Goal: Task Accomplishment & Management: Complete application form

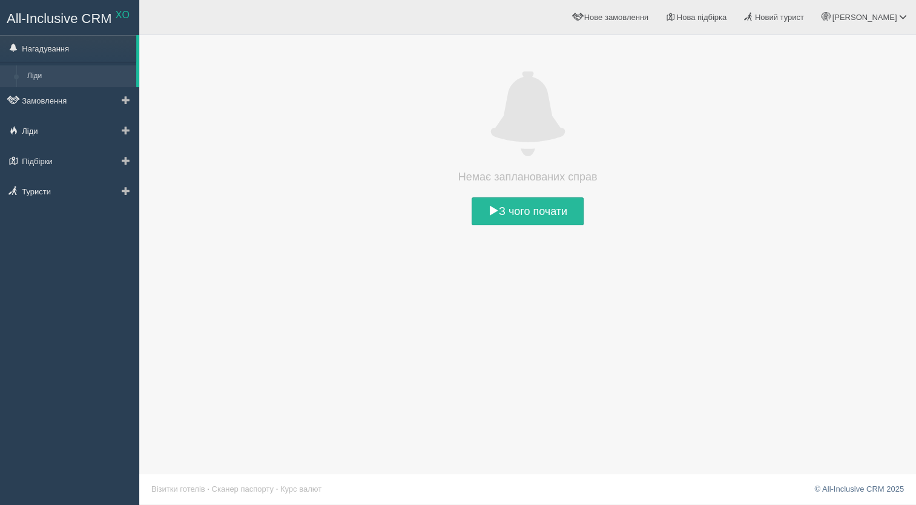
click at [82, 72] on link "Ліди" at bounding box center [79, 76] width 114 height 22
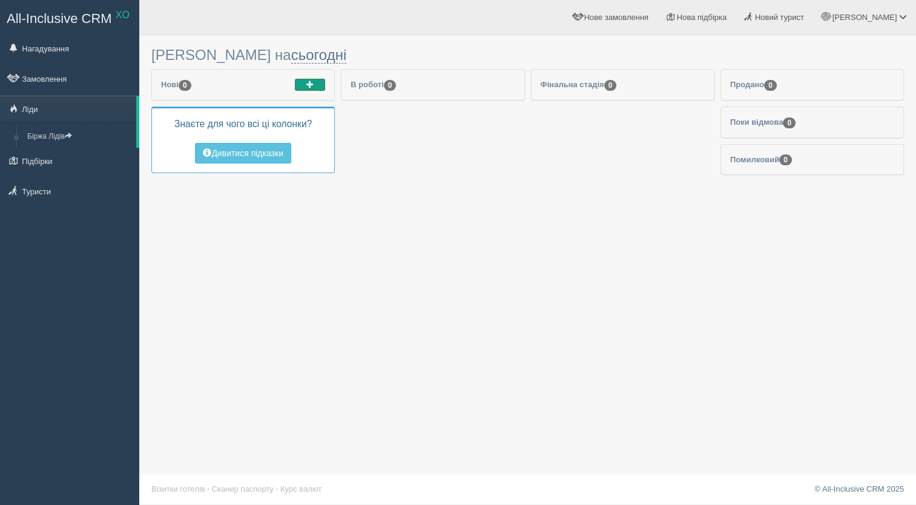
click at [312, 86] on span "button" at bounding box center [309, 84] width 7 height 7
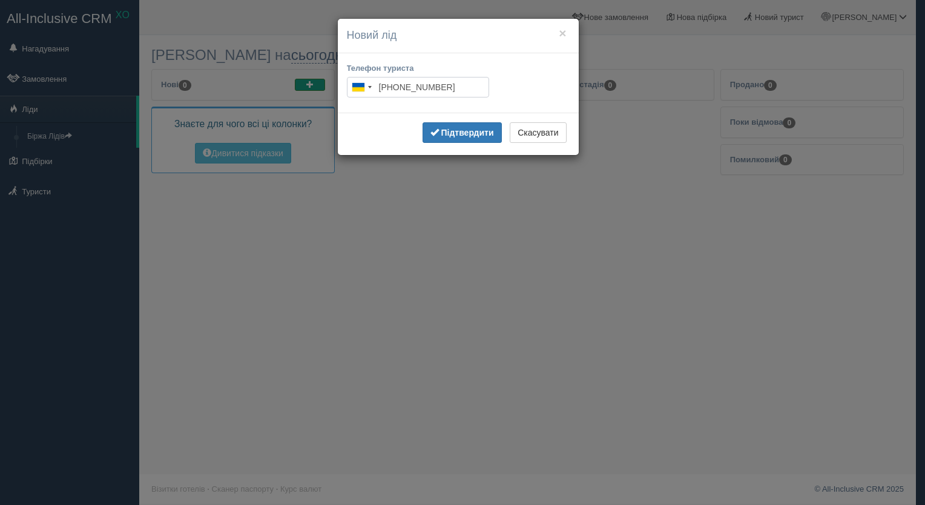
type input "+380 88 888 8888"
click at [441, 134] on b "Підтвердити" at bounding box center [467, 133] width 53 height 10
type input "+380 88 888 8888"
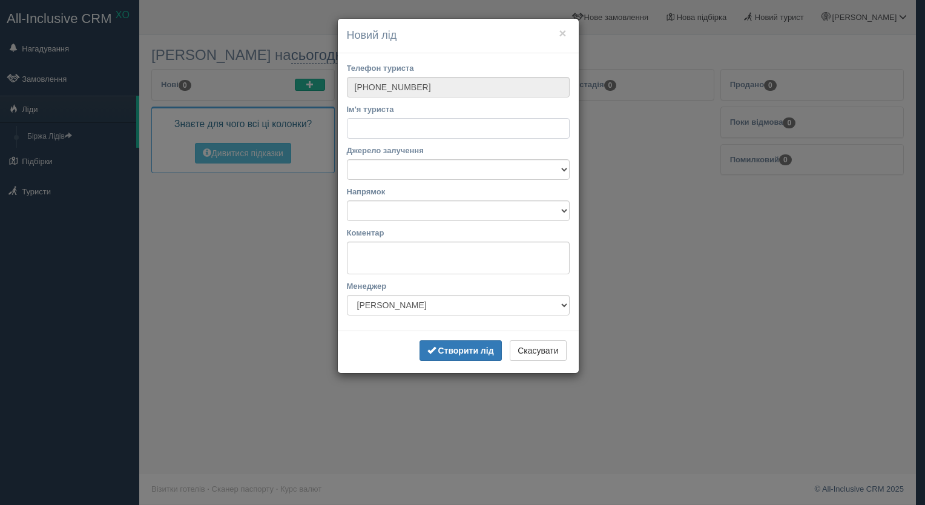
type input "n"
type input "р"
type input "настя"
click at [430, 168] on select "Facebook Instagram Telegram TikTok Viber YouTube Біржа XO Веб-сайт Дзвінок З ву…" at bounding box center [458, 169] width 223 height 21
select select "42382"
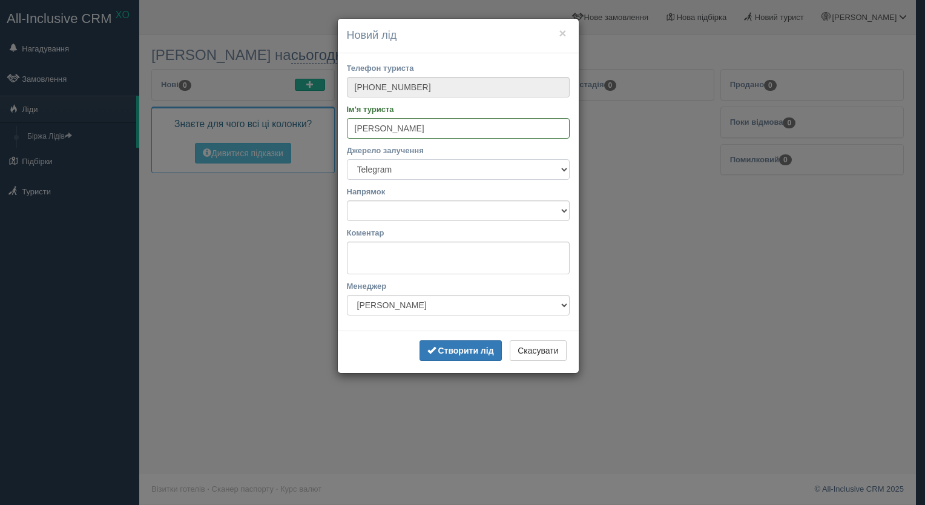
click at [347, 159] on select "Facebook Instagram Telegram TikTok Viber YouTube Біржа XO Веб-сайт Дзвінок З ву…" at bounding box center [458, 169] width 223 height 21
click at [497, 219] on select "Автобусні тури Європою Автобусні тури Європою Албанія Болгарія Греція Грузія Ду…" at bounding box center [458, 210] width 223 height 21
select select "54"
click at [347, 200] on select "Автобусні тури Європою Автобусні тури Європою Албанія Болгарія Греція Грузія Ду…" at bounding box center [458, 210] width 223 height 21
click at [426, 254] on textarea "Коментар" at bounding box center [458, 258] width 223 height 33
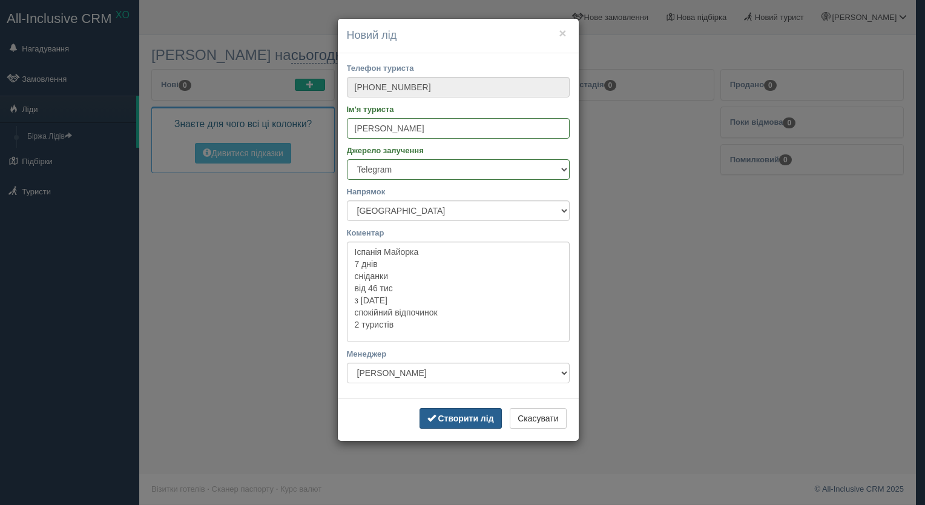
click at [451, 419] on b "Створити лід" at bounding box center [466, 418] width 56 height 10
type textarea "Іспанія Майорка 7 днів сніданки від 46 тис з 13 жовтня спокійний відпочинок 2 т…"
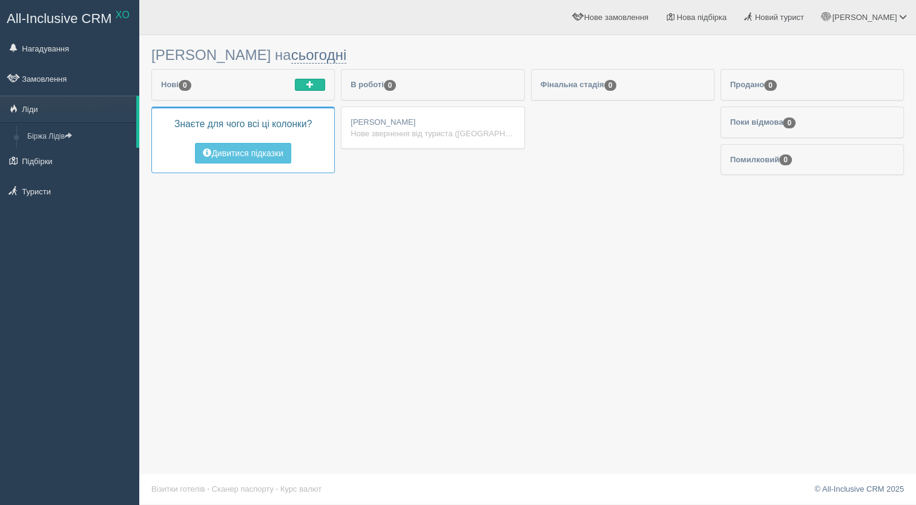
click at [416, 131] on div "Нове звернення від туриста (Telegram) Іспанія Майорка 7 днів сніданки від 46 ти…" at bounding box center [432, 134] width 164 height 12
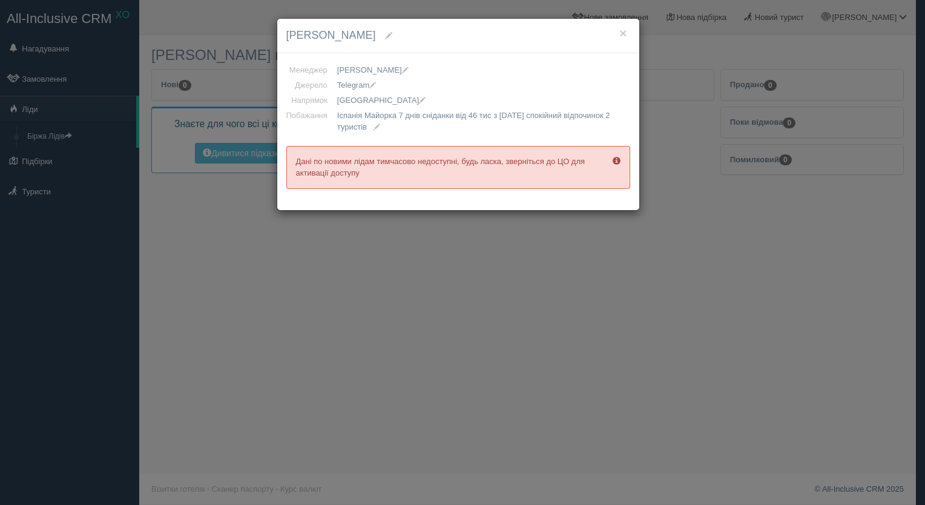
click at [346, 231] on div "× настя Менеджер Vladyslava Флегентова Аліна Бутенко Анна Хоменко Артемій Бойчу…" at bounding box center [462, 252] width 925 height 505
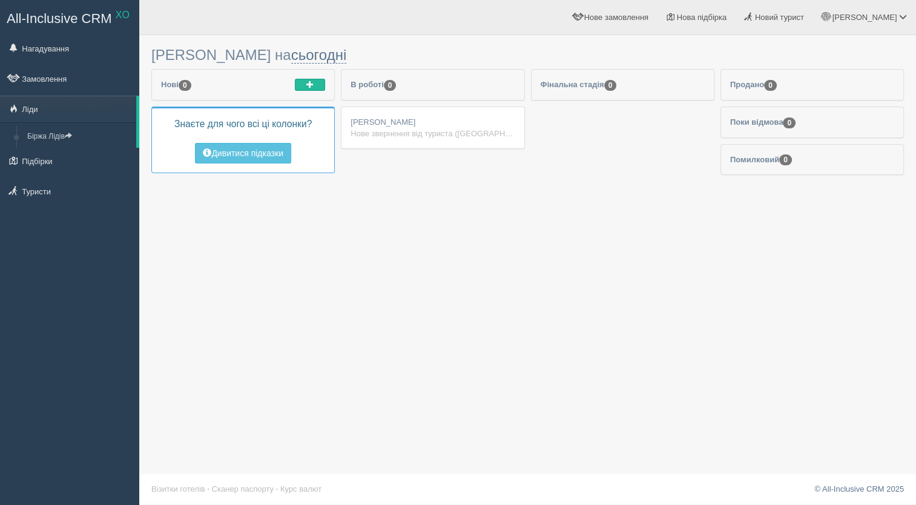
click at [502, 128] on div "Нове звернення від туриста (Telegram) Іспанія Майорка 7 днів сніданки від 46 ти…" at bounding box center [432, 134] width 164 height 12
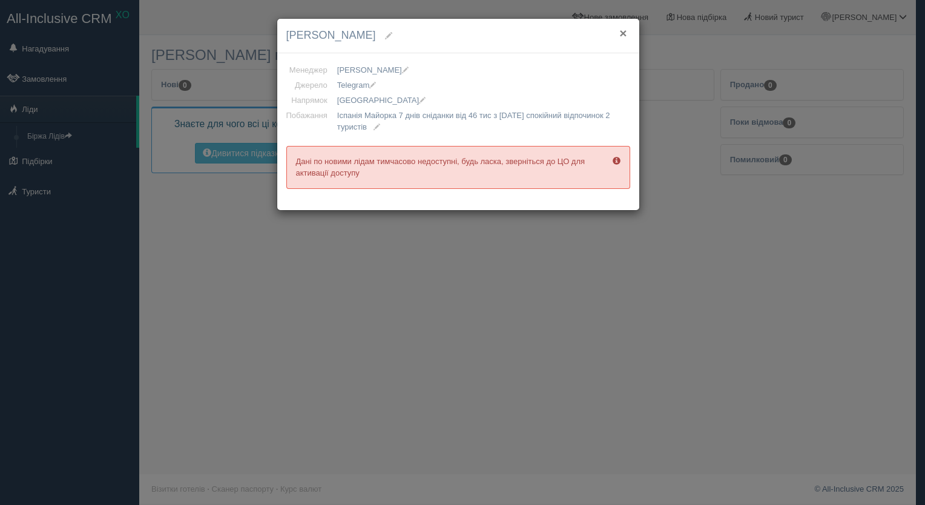
click at [621, 30] on button "×" at bounding box center [622, 33] width 7 height 13
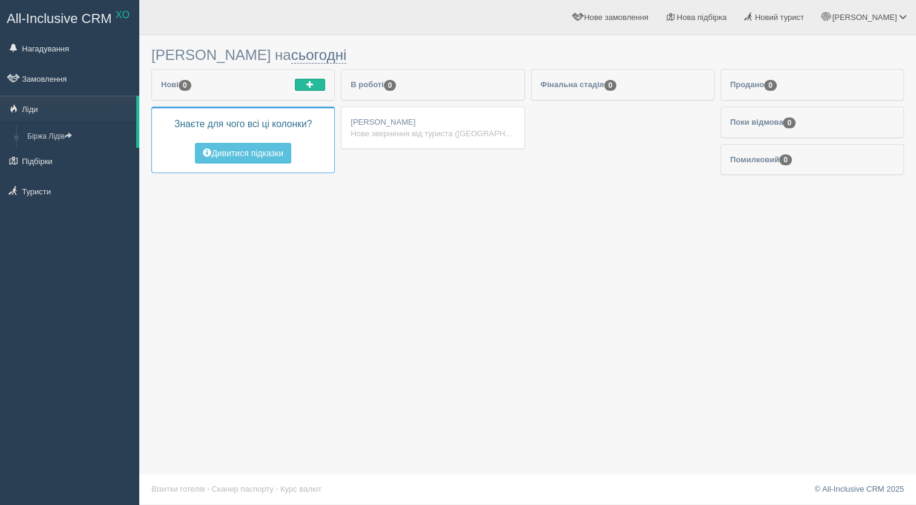
click at [363, 130] on div "Нове звернення від туриста (Telegram) Іспанія Майорка 7 днів сніданки від 46 ти…" at bounding box center [432, 134] width 164 height 12
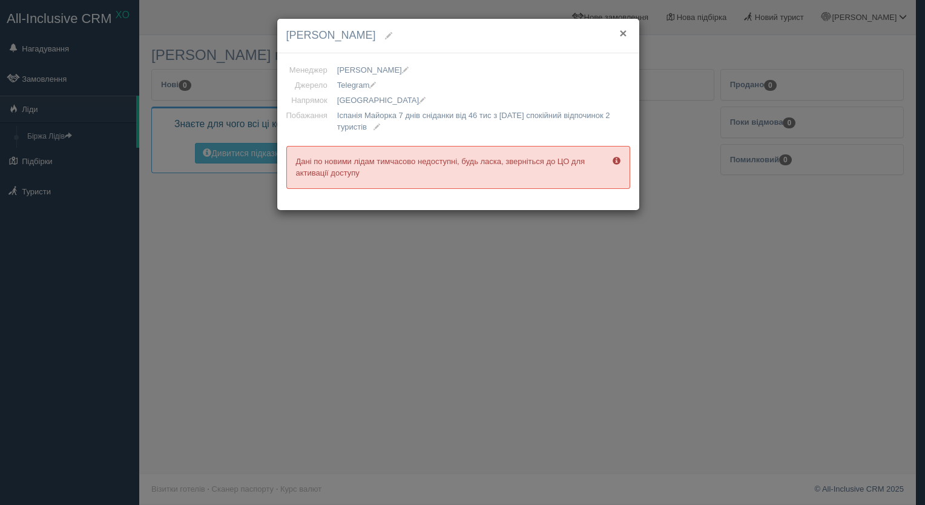
click at [624, 37] on button "×" at bounding box center [622, 33] width 7 height 13
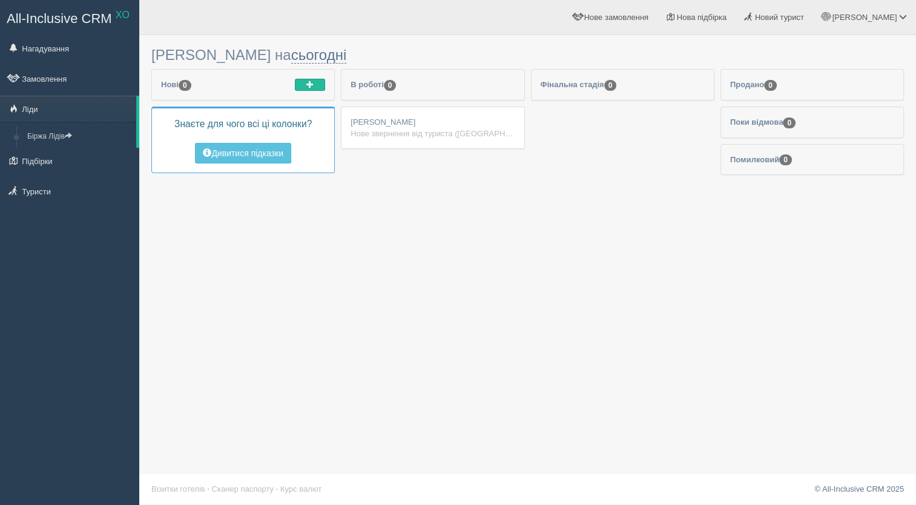
click at [404, 136] on div "Нове звернення від туриста (Telegram) Іспанія Майорка 7 днів сніданки від 46 ти…" at bounding box center [432, 134] width 164 height 12
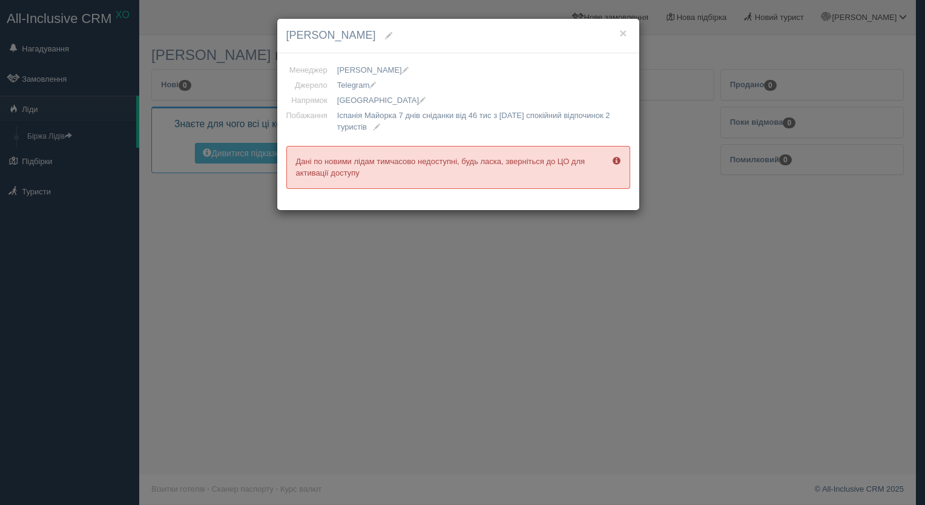
click at [354, 241] on div "× настя Менеджер Vladyslava Флегентова Аліна Бутенко Анна Хоменко Артемій Бойчу…" at bounding box center [462, 252] width 925 height 505
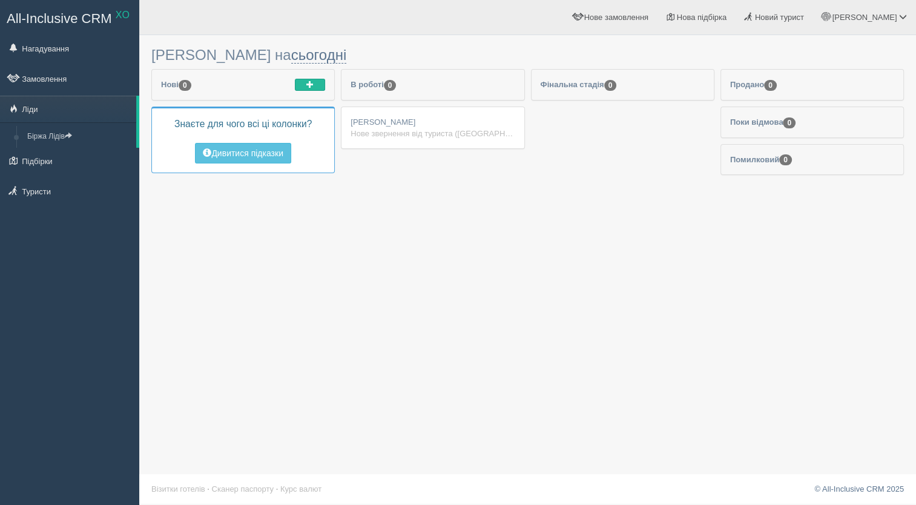
click at [431, 137] on div "Нове звернення від туриста (Telegram) Іспанія Майорка 7 днів сніданки від 46 ти…" at bounding box center [432, 134] width 164 height 12
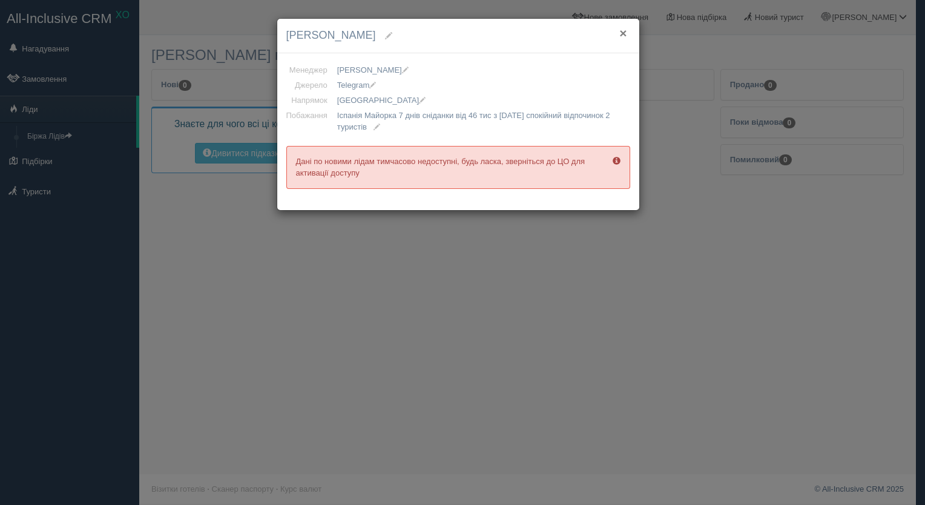
click at [622, 32] on button "×" at bounding box center [622, 33] width 7 height 13
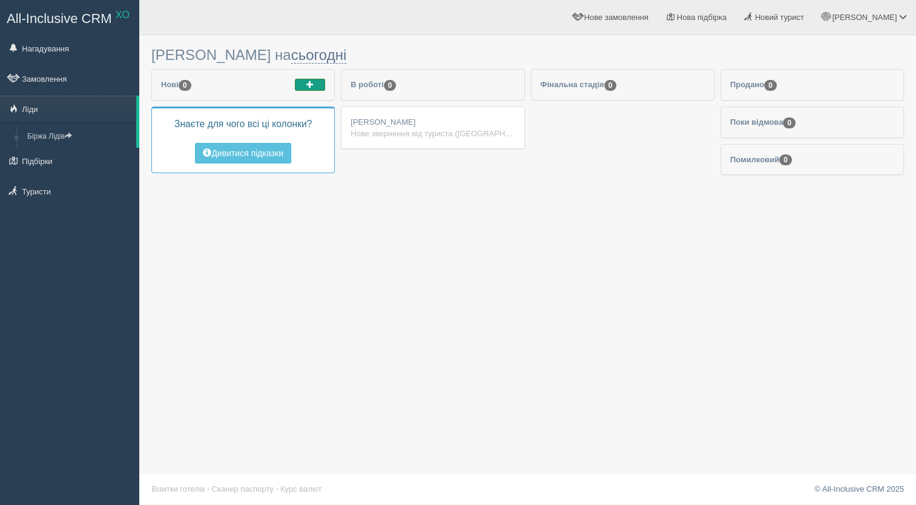
click at [305, 85] on button "button" at bounding box center [310, 85] width 30 height 12
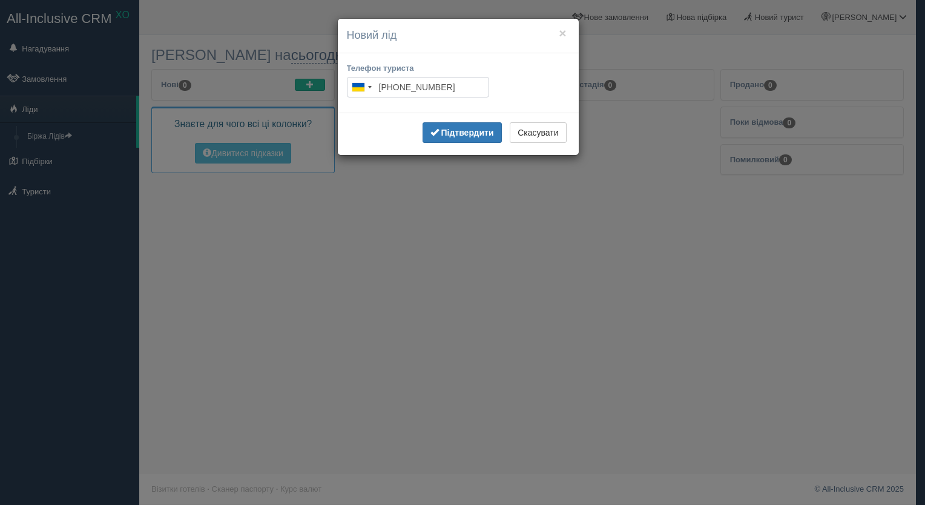
type input "+380 33 333 3333"
click at [459, 134] on b "Підтвердити" at bounding box center [467, 133] width 53 height 10
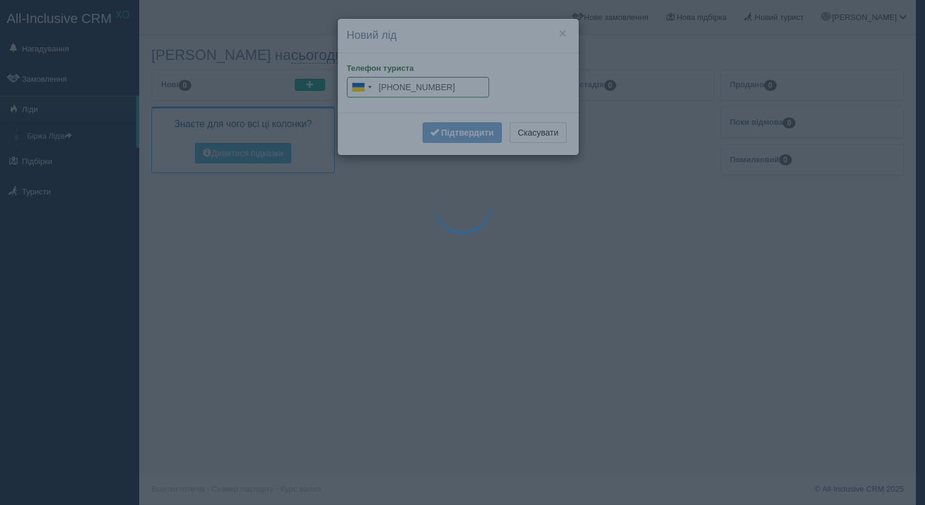
type input "+380 33 333 3333"
type input "Бонюк Антон"
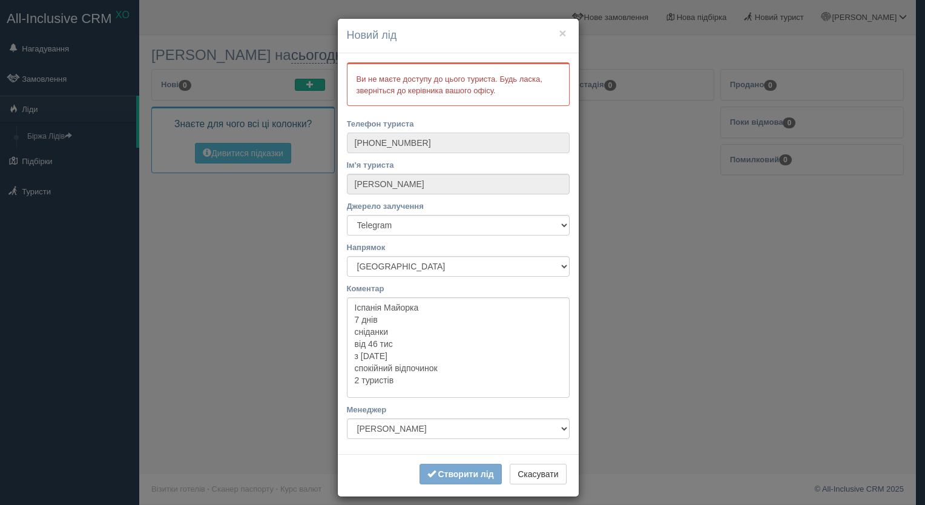
click at [424, 140] on input "+380 33 333 3333" at bounding box center [458, 143] width 223 height 21
click at [550, 473] on button "Скасувати" at bounding box center [538, 474] width 56 height 21
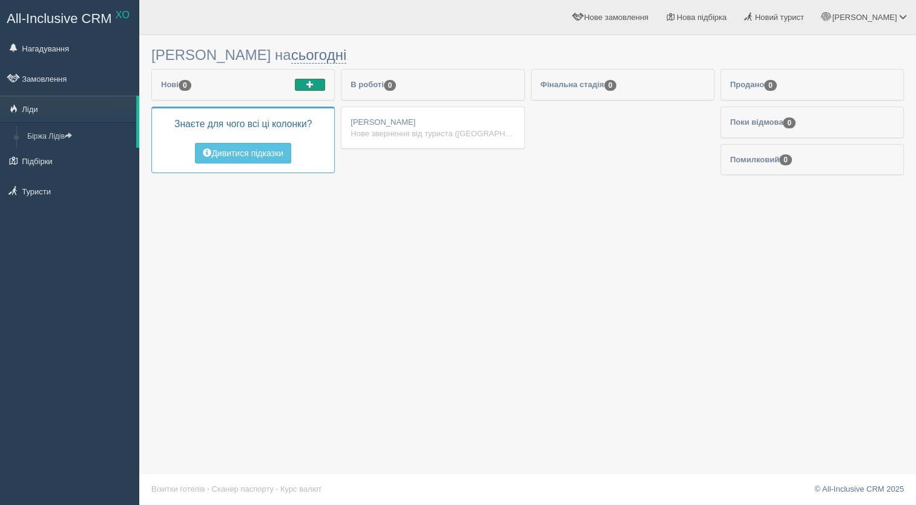
click at [319, 85] on button "button" at bounding box center [310, 85] width 30 height 12
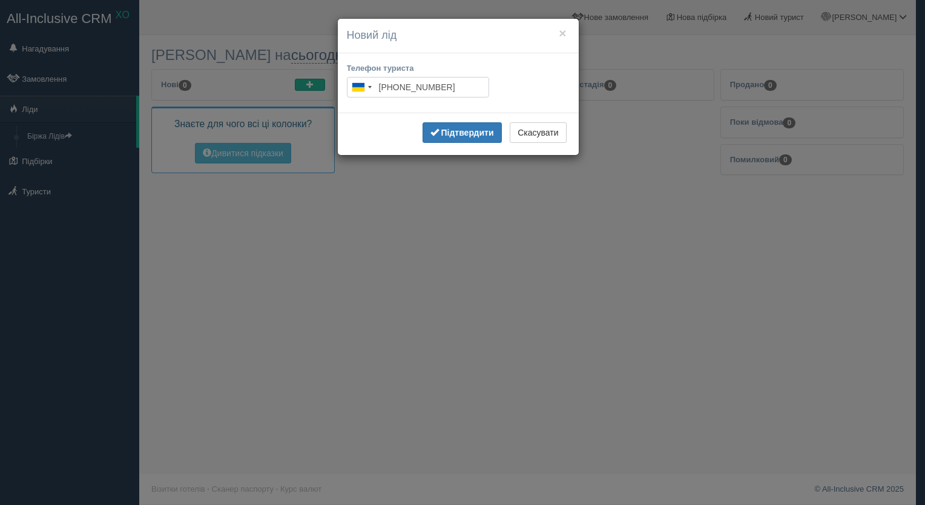
type input "+380 44 444 4444"
click at [443, 130] on b "Підтвердити" at bounding box center [467, 133] width 53 height 10
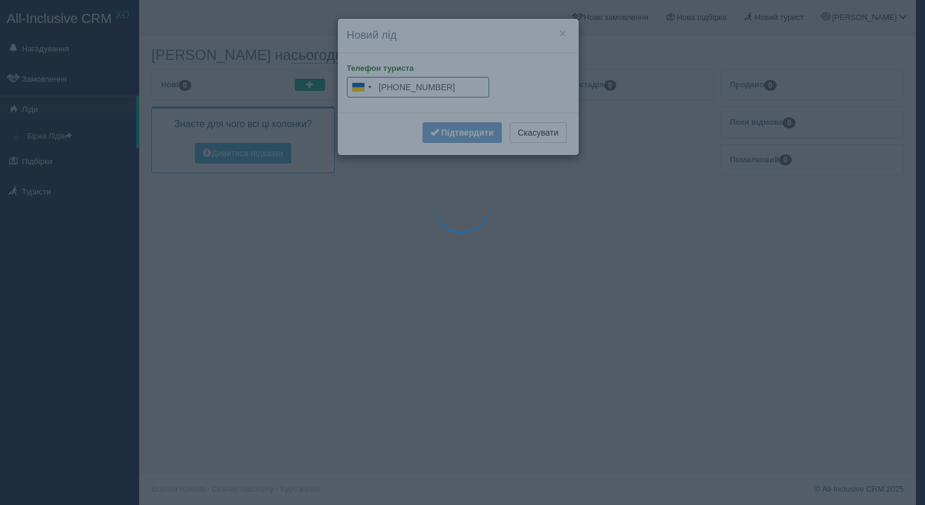
type input "+380 44 444 4444"
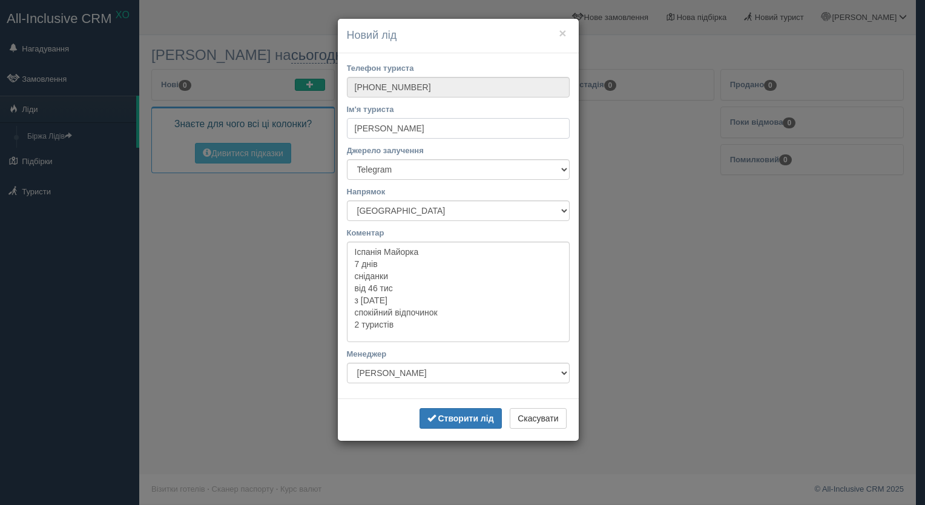
type input "ліна"
click at [392, 165] on select "Facebook Instagram Telegram TikTok Viber YouTube Біржа XO Веб-сайт Дзвінок З ву…" at bounding box center [458, 169] width 223 height 21
select select "42382"
click at [347, 159] on select "Facebook Instagram Telegram TikTok Viber YouTube Біржа XO Веб-сайт Дзвінок З ву…" at bounding box center [458, 169] width 223 height 21
click at [395, 210] on select "Автобусні тури Європою Автобусні тури Європою Албанія Болгарія Греція Грузія Ду…" at bounding box center [458, 210] width 223 height 21
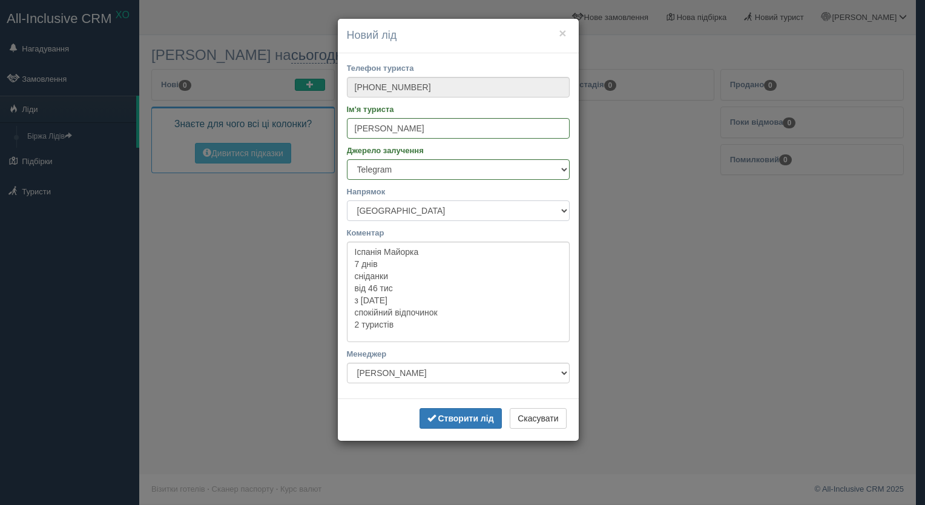
select select "76"
click at [347, 200] on select "Автобусні тури Європою Автобусні тури Європою Албанія Болгарія Греція Грузія Ду…" at bounding box center [458, 210] width 223 height 21
click at [402, 248] on textarea "Іспанія Майорка 7 днів сніданки від 46 тис з 13 жовтня спокійний відпочинок 2 т…" at bounding box center [458, 292] width 223 height 100
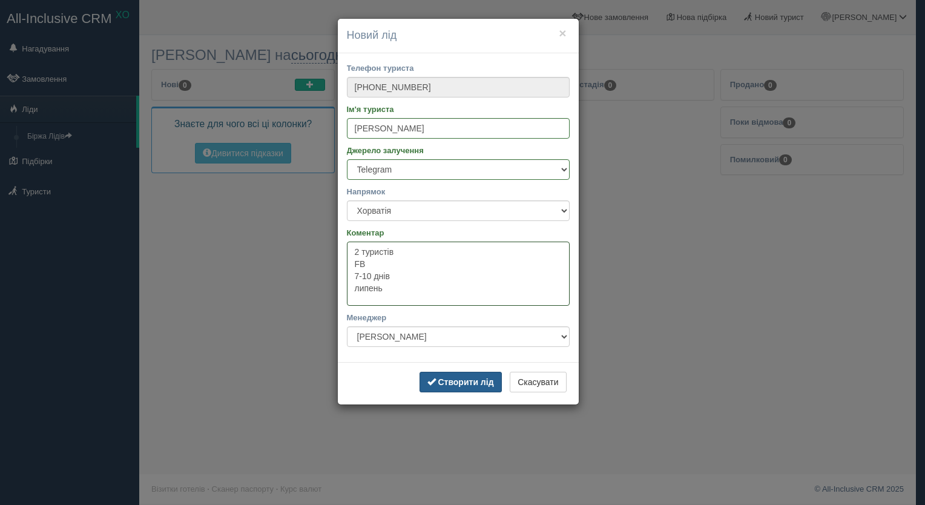
type textarea "2 туристів FB 7-10 днів липень"
click at [439, 383] on b "Створити лід" at bounding box center [466, 382] width 56 height 10
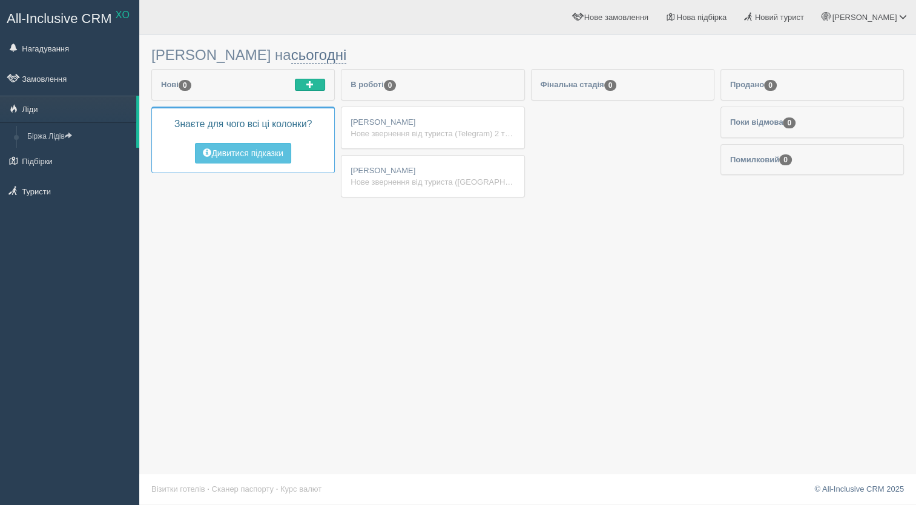
click at [412, 131] on div "Нове звернення від туриста (Telegram) 2 туристів FB 7-10 днів липень" at bounding box center [432, 134] width 164 height 12
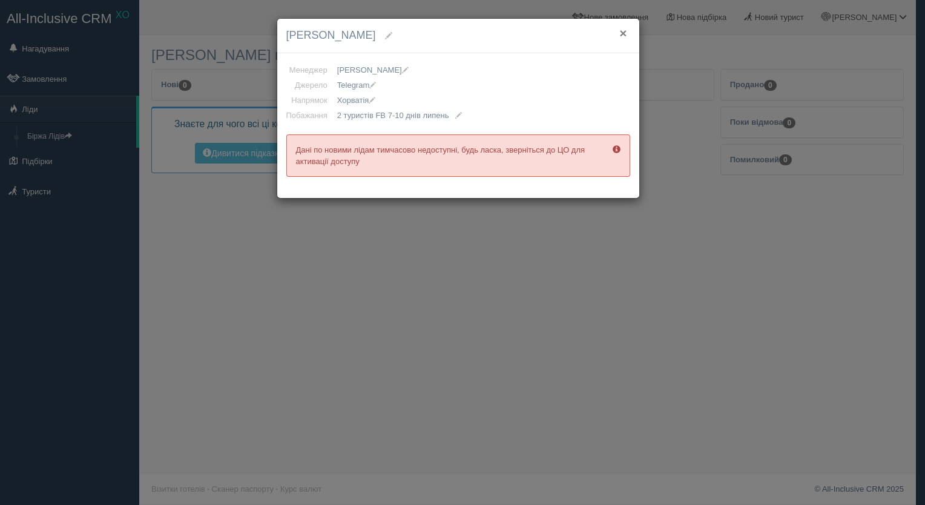
click at [622, 32] on button "×" at bounding box center [622, 33] width 7 height 13
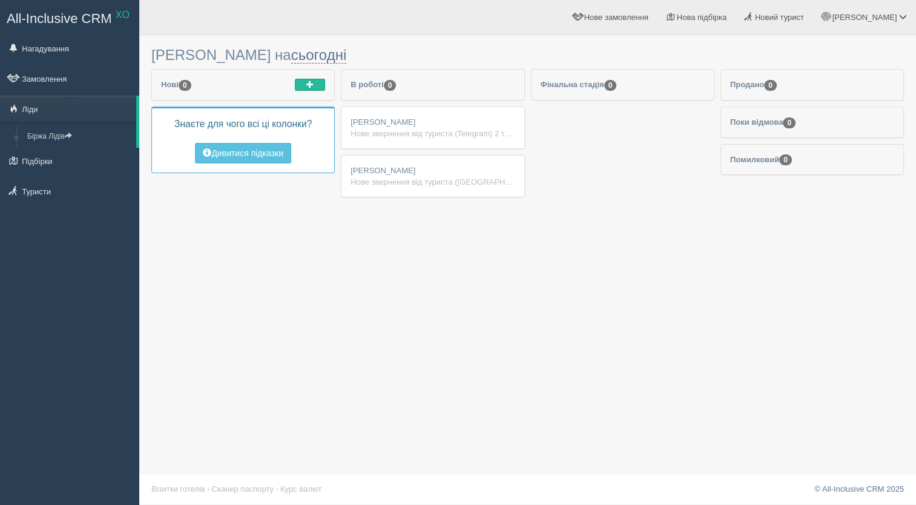
click at [486, 168] on div "настя Нове звернення від туриста (Telegram) Іспанія Майорка 7 днів сніданки від…" at bounding box center [432, 176] width 182 height 41
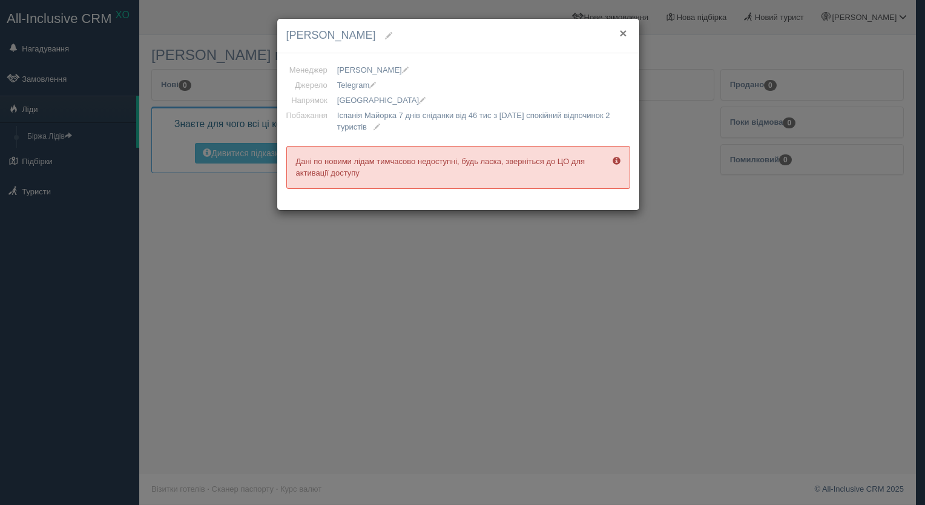
click at [625, 29] on button "×" at bounding box center [622, 33] width 7 height 13
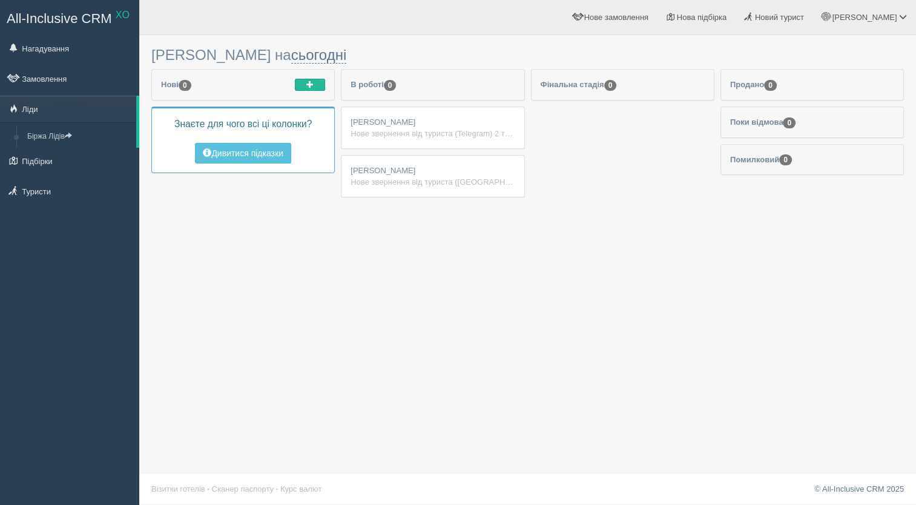
click at [462, 134] on div "Нове звернення від туриста (Telegram) 2 туристів FB 7-10 днів липень" at bounding box center [432, 134] width 164 height 12
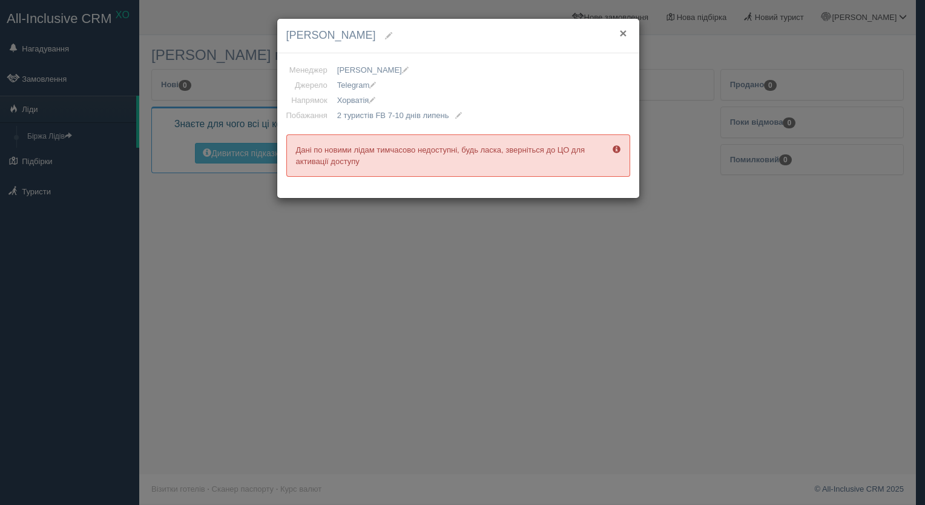
click at [620, 28] on button "×" at bounding box center [622, 33] width 7 height 13
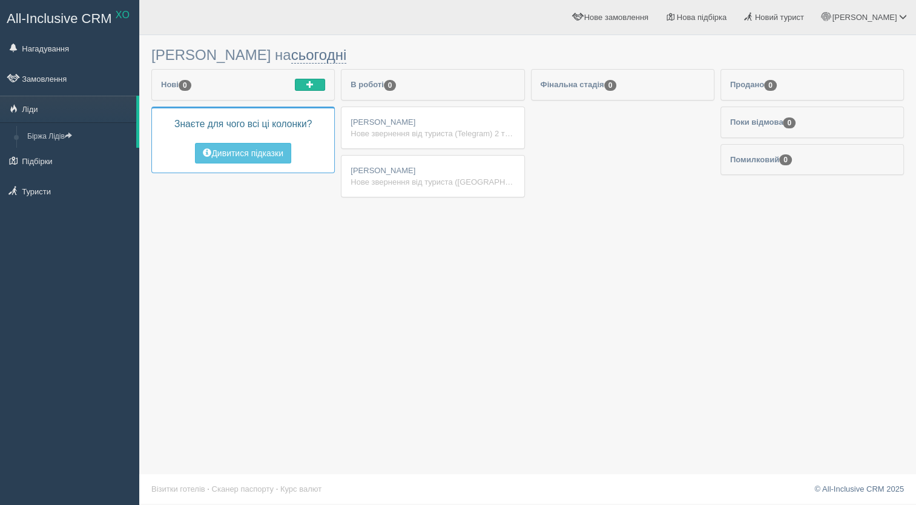
click at [465, 143] on div "ліна Нове звернення від туриста (Telegram) 2 туристів FB 7-10 днів липень" at bounding box center [432, 127] width 182 height 41
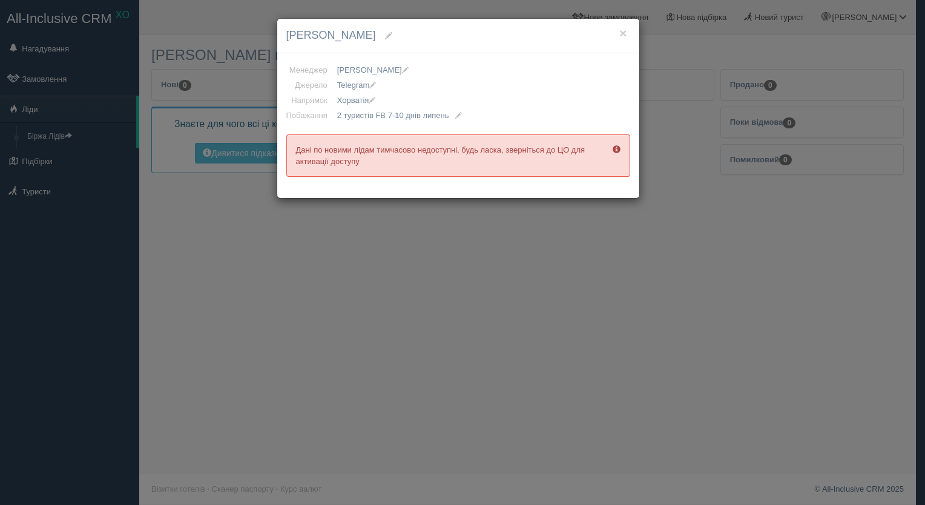
click at [477, 222] on div "× ліна Менеджер Vladyslava Флегентова Аліна Бутенко Анна Хоменко Артемій Бойчук…" at bounding box center [462, 252] width 925 height 505
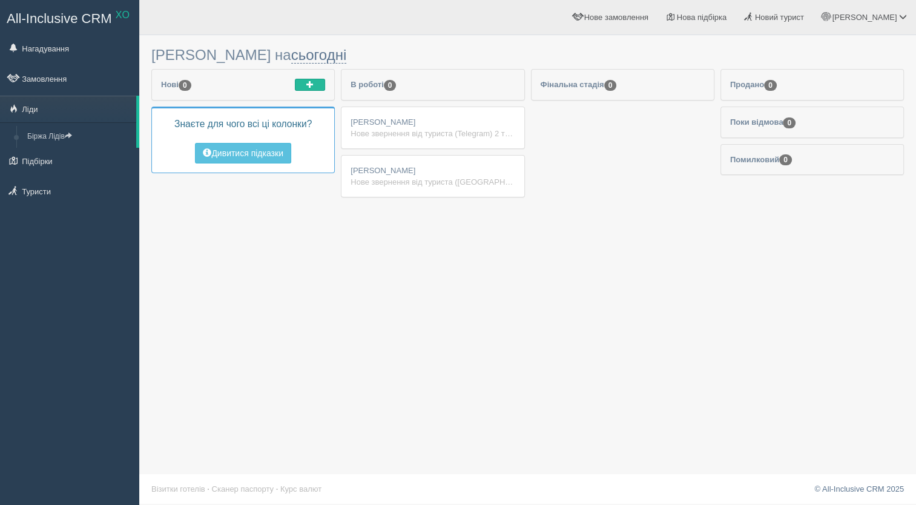
click at [370, 123] on div "ліна Нове звернення від туриста (Telegram) 2 туристів FB 7-10 днів липень" at bounding box center [432, 127] width 182 height 41
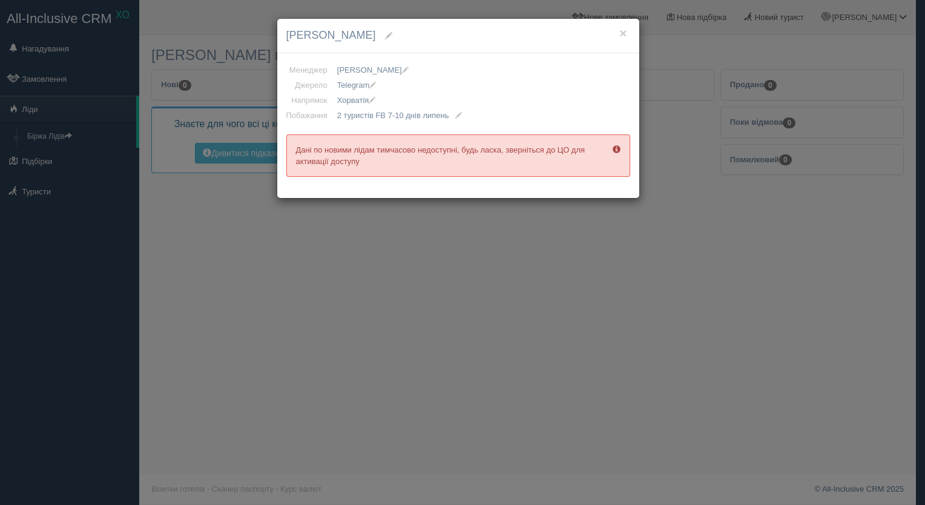
click at [363, 245] on div "× ліна Менеджер Vladyslava Флегентова Аліна Бутенко Анна Хоменко Артемій Бойчук…" at bounding box center [462, 252] width 925 height 505
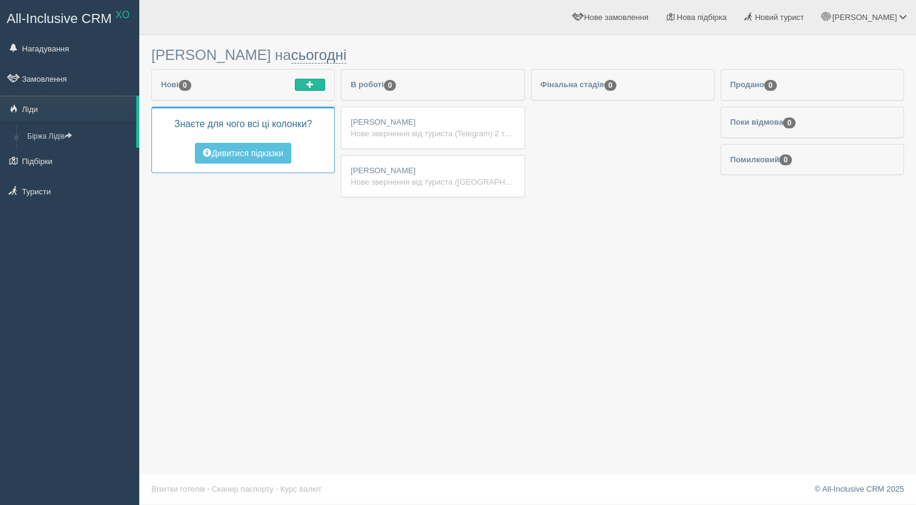
click at [421, 120] on div "ліна Нове звернення від туриста (Telegram) 2 туристів FB 7-10 днів липень" at bounding box center [432, 127] width 182 height 41
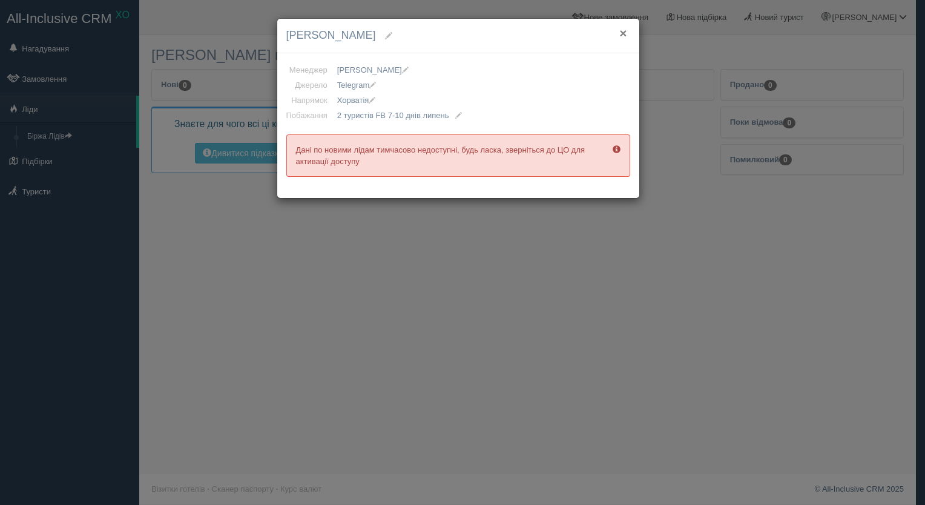
click at [625, 30] on button "×" at bounding box center [622, 33] width 7 height 13
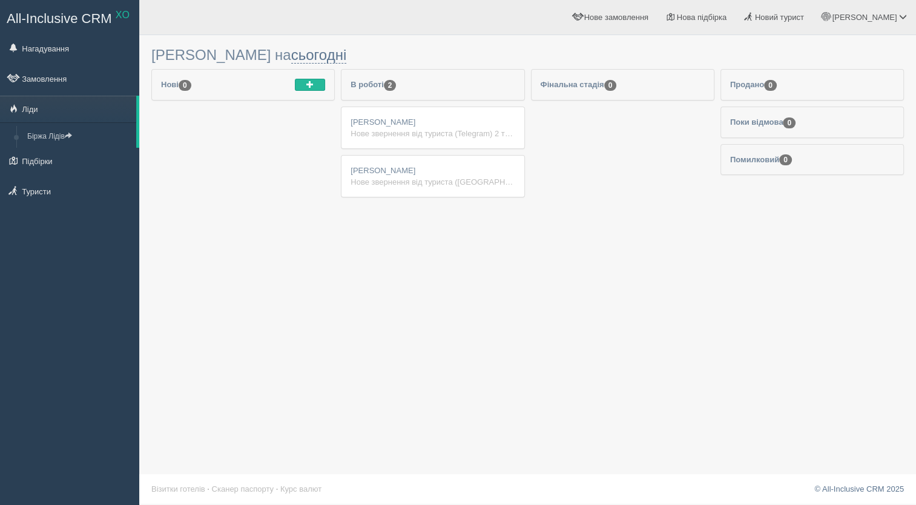
click at [404, 125] on div "ліна Нове звернення від туриста (Telegram) 2 туристів FB 7-10 днів липень" at bounding box center [432, 127] width 182 height 41
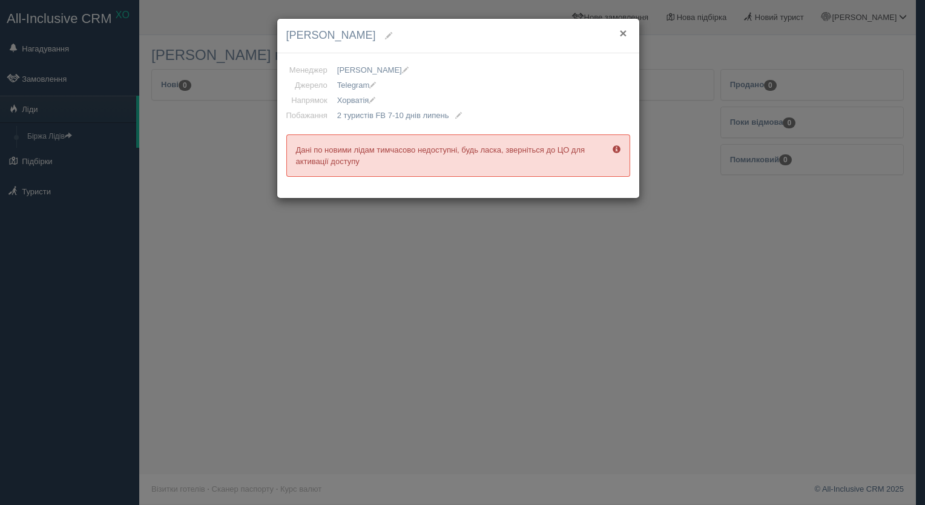
click at [625, 33] on button "×" at bounding box center [622, 33] width 7 height 13
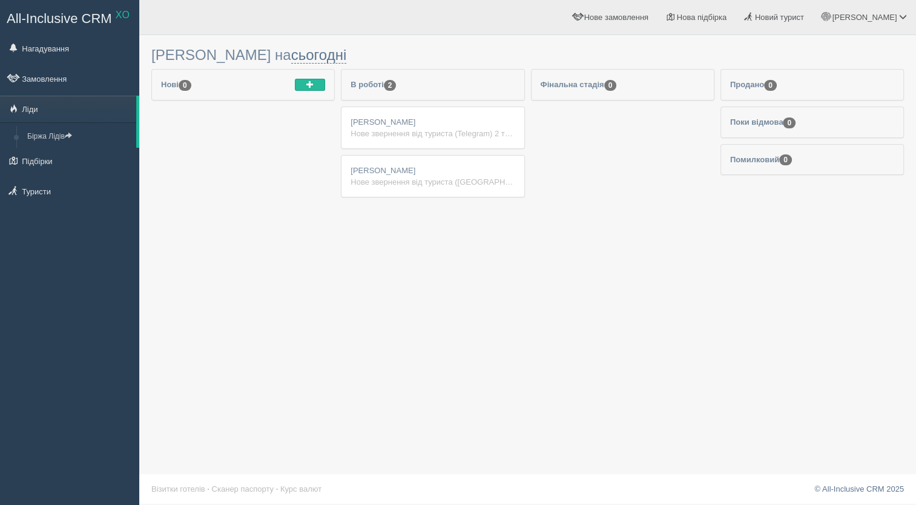
click at [375, 128] on div "Нове звернення від туриста (Telegram) 2 туристів FB 7-10 днів липень" at bounding box center [432, 134] width 164 height 12
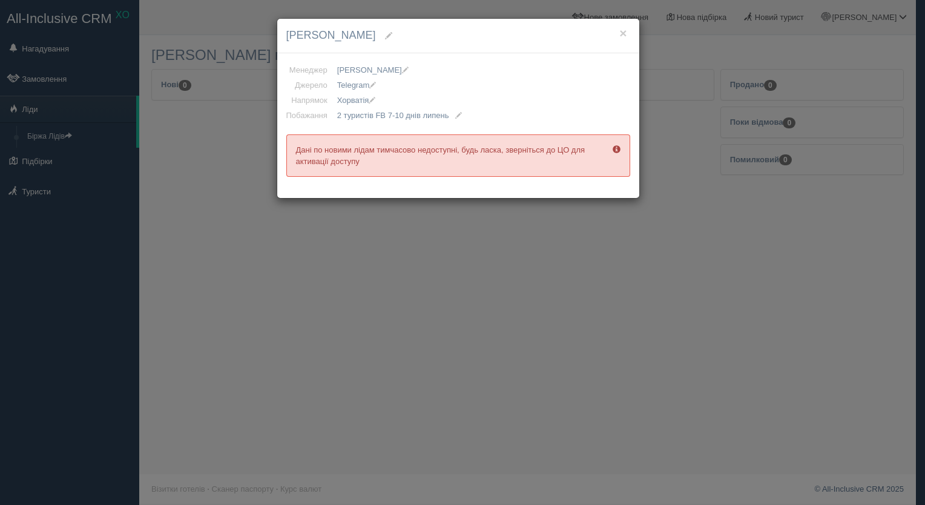
click at [391, 220] on div "× ліна Менеджер Vladyslava Флегентова Аліна Бутенко Анна Хоменко Артемій Бойчук…" at bounding box center [462, 252] width 925 height 505
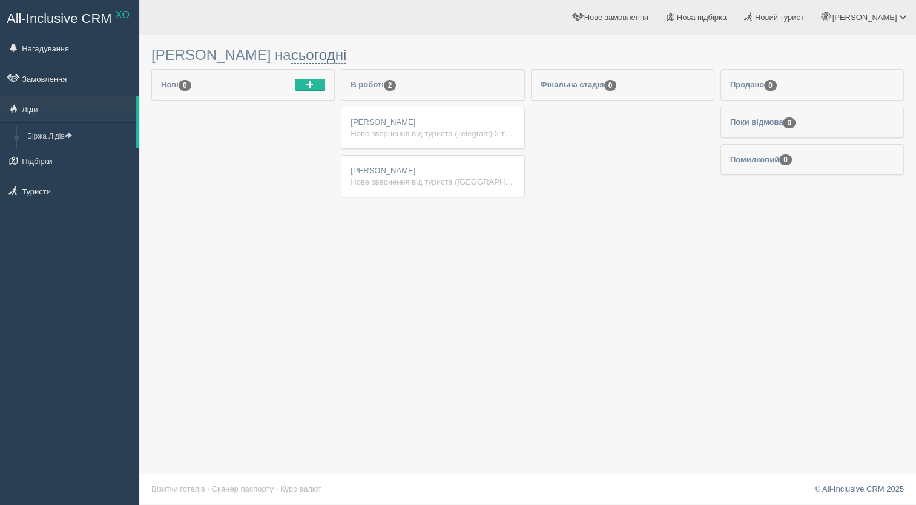
click at [390, 117] on div "ліна Нове звернення від туриста (Telegram) 2 туристів FB 7-10 днів липень" at bounding box center [432, 127] width 182 height 41
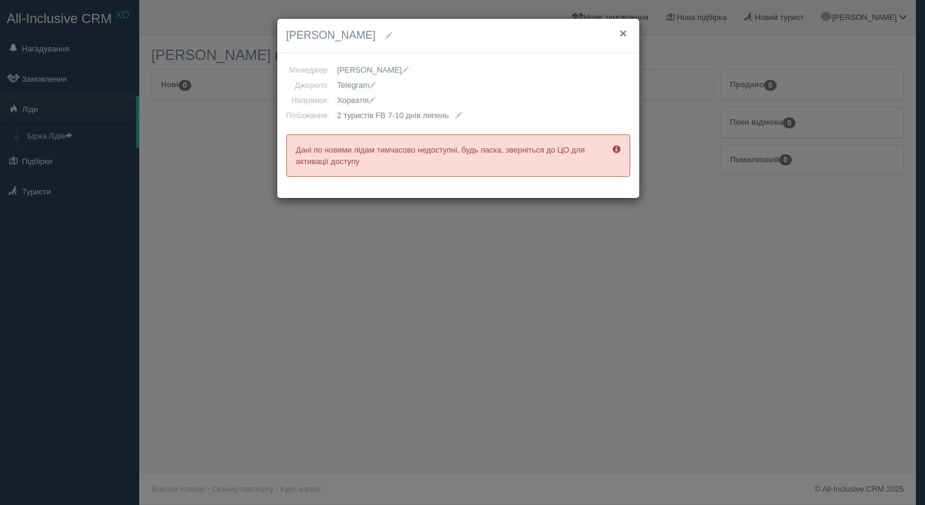
click at [622, 34] on button "×" at bounding box center [622, 33] width 7 height 13
